Goal: Information Seeking & Learning: Learn about a topic

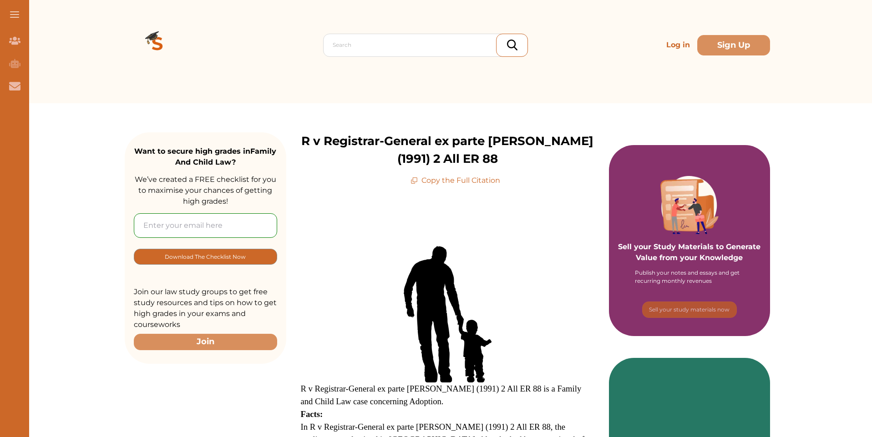
scroll to position [382, 0]
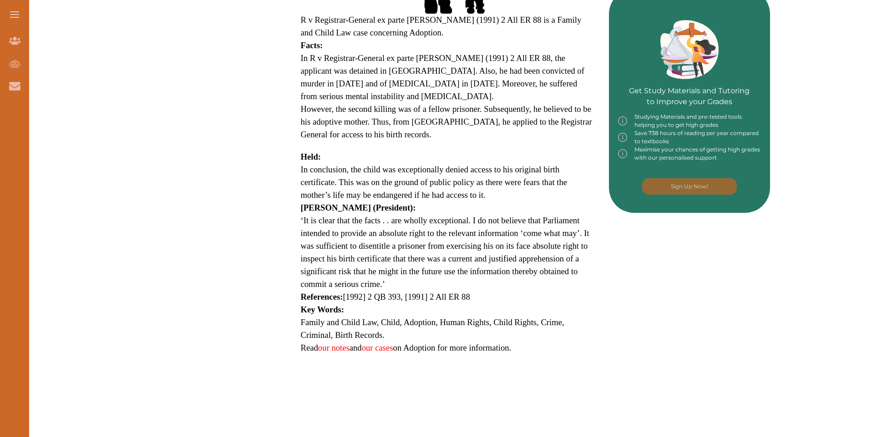
click at [512, 112] on p "However, the second killing was of a fellow prisoner. Subsequently, he believed…" at bounding box center [448, 122] width 294 height 38
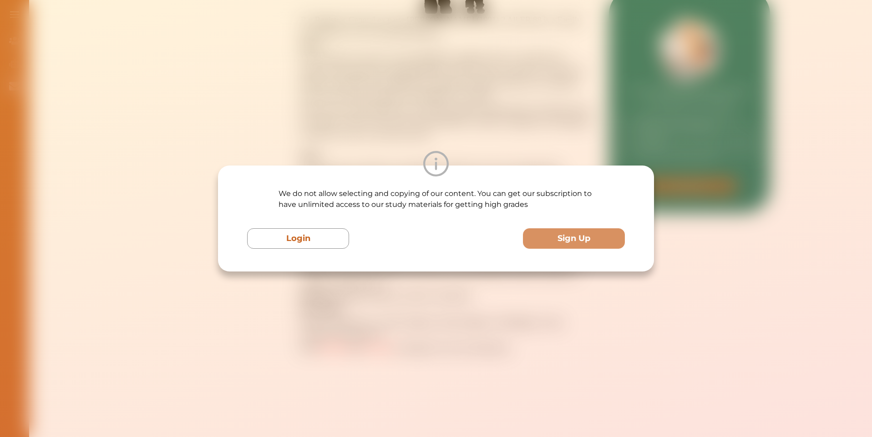
click at [363, 86] on div "We do not allow selecting and copying of our content. You can get our subscript…" at bounding box center [436, 218] width 872 height 437
